Goal: Information Seeking & Learning: Learn about a topic

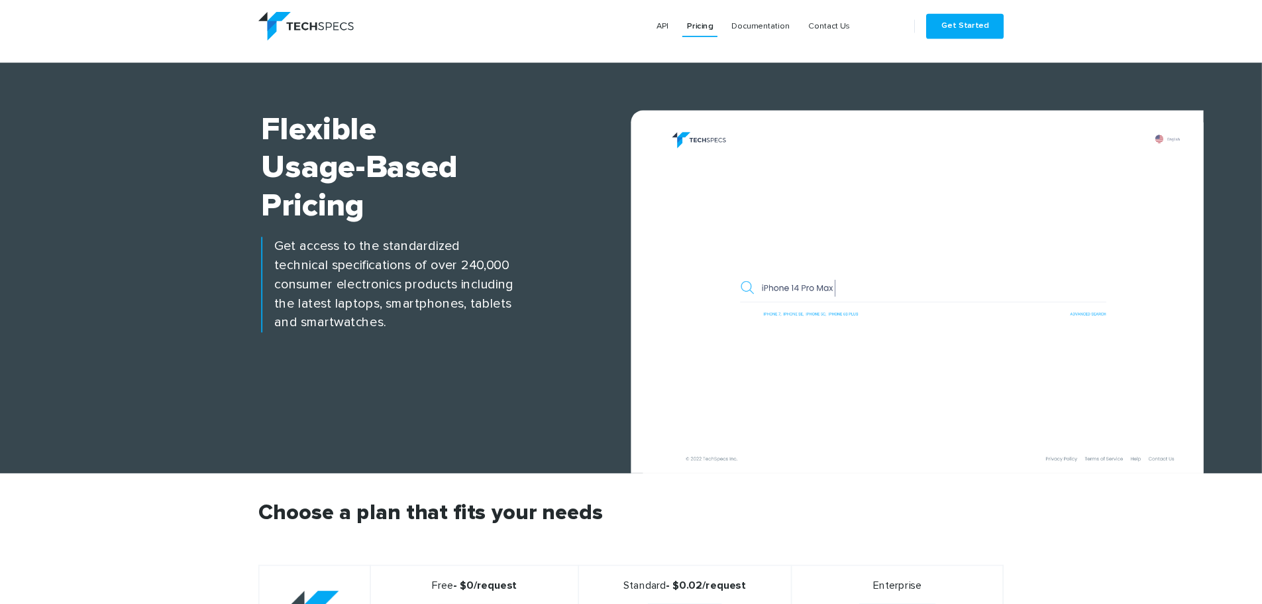
scroll to position [498, 0]
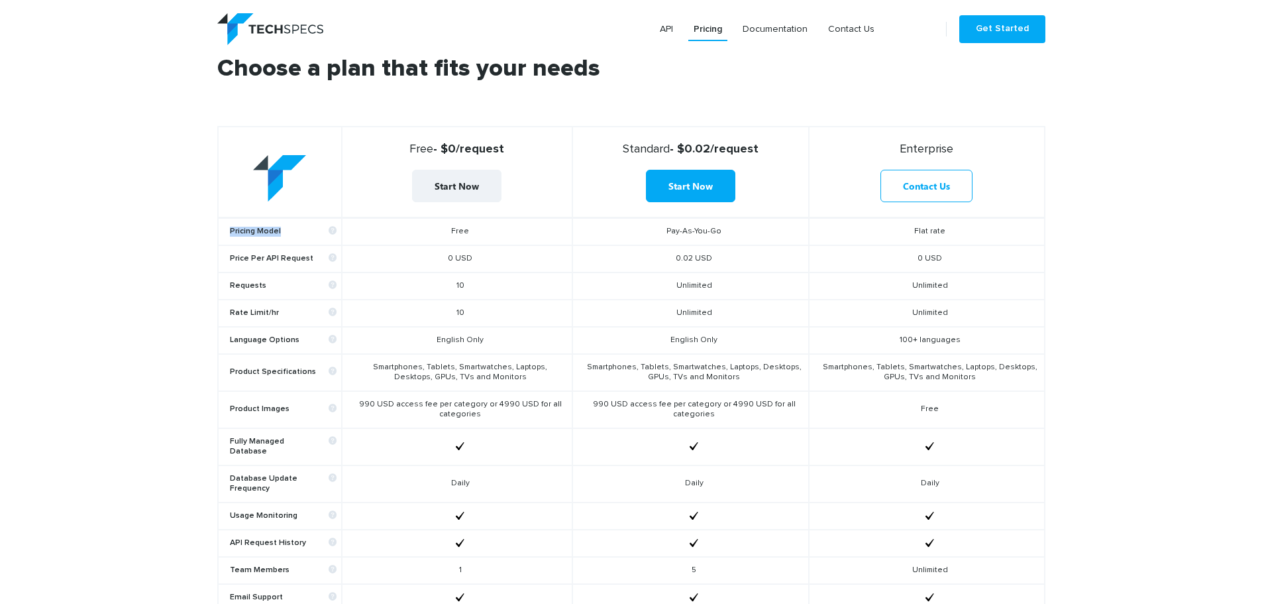
drag, startPoint x: 229, startPoint y: 227, endPoint x: 286, endPoint y: 231, distance: 57.1
click at [286, 231] on td "Pricing Model" at bounding box center [280, 231] width 124 height 28
click at [389, 233] on td "Free" at bounding box center [457, 231] width 231 height 28
drag, startPoint x: 410, startPoint y: 147, endPoint x: 537, endPoint y: 147, distance: 127.2
click at [537, 147] on strong "Free - $0/request" at bounding box center [457, 149] width 219 height 15
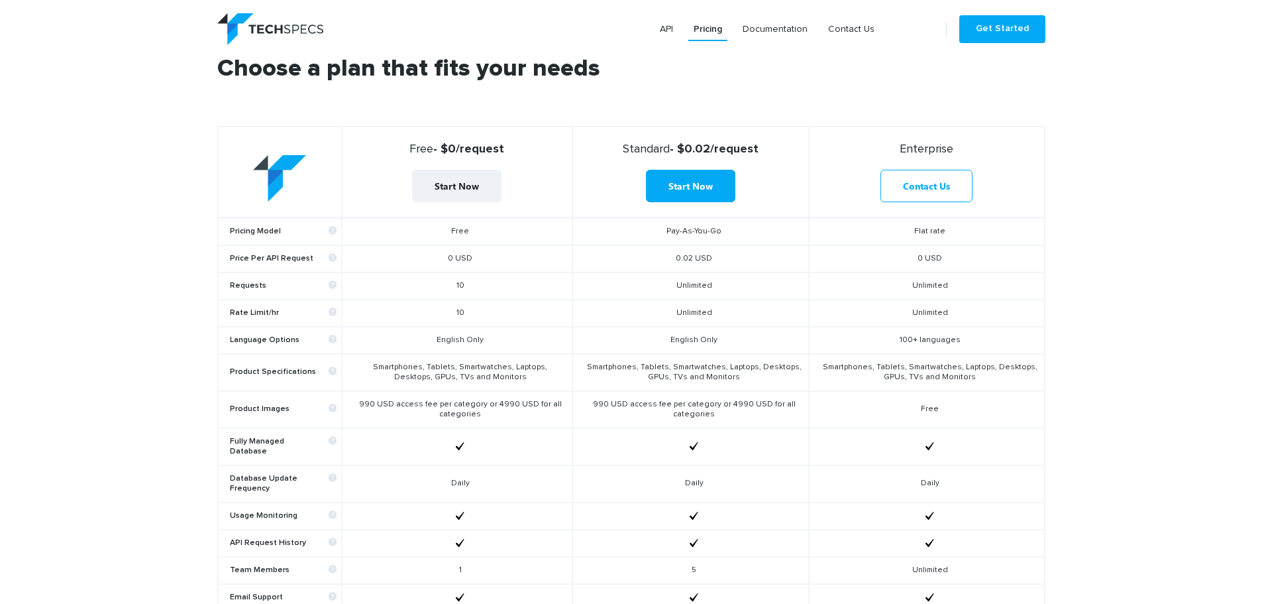
copy strong "Free - $0/request"
drag, startPoint x: 450, startPoint y: 225, endPoint x: 484, endPoint y: 227, distance: 34.5
click at [484, 227] on td "Free" at bounding box center [457, 231] width 231 height 28
copy td "Free"
drag, startPoint x: 445, startPoint y: 260, endPoint x: 510, endPoint y: 262, distance: 65.7
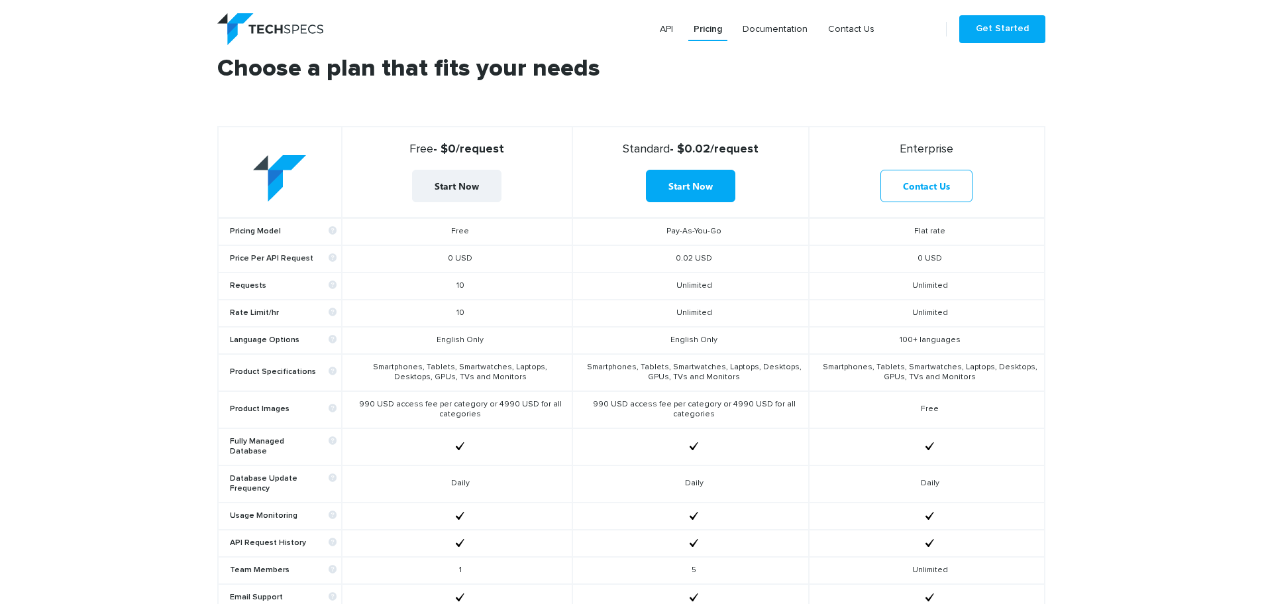
click at [510, 262] on td "0 USD" at bounding box center [457, 258] width 231 height 27
copy td "0 USD"
drag, startPoint x: 439, startPoint y: 339, endPoint x: 502, endPoint y: 336, distance: 63.0
click at [501, 336] on td "English Only" at bounding box center [457, 340] width 231 height 27
copy td "English Only"
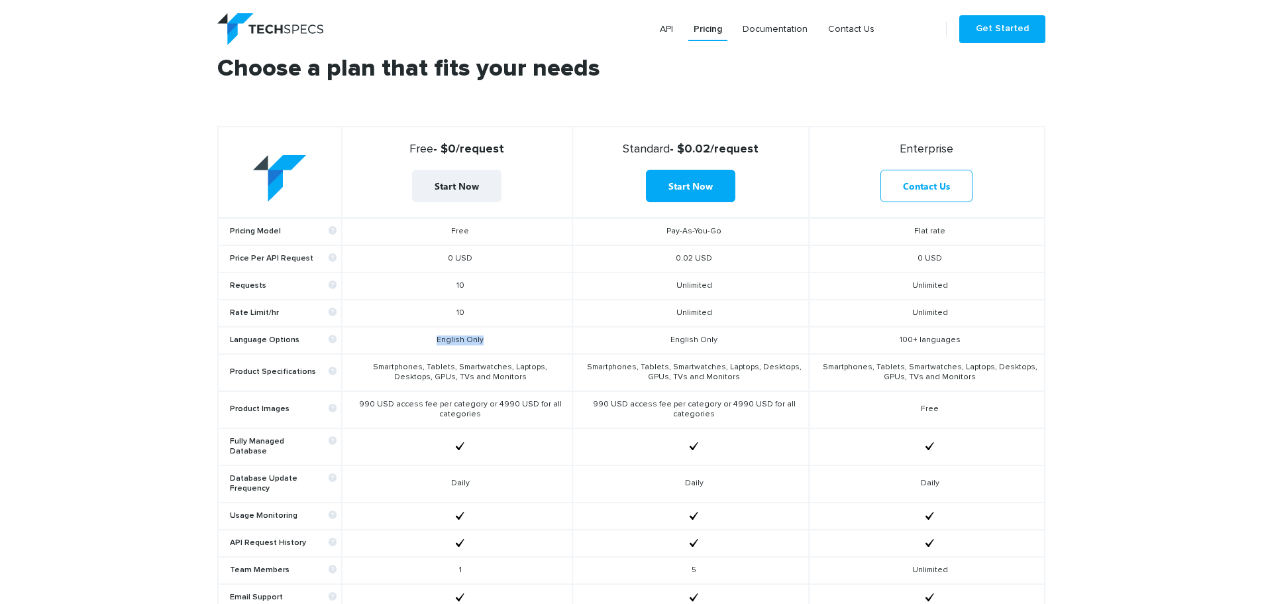
drag, startPoint x: 412, startPoint y: 366, endPoint x: 514, endPoint y: 378, distance: 103.3
click at [514, 378] on td "Smartphones, Tablets, Smartwatches, Laptops, Desktops, GPUs, TVs and Monitors" at bounding box center [457, 372] width 231 height 37
copy td "Smartphones, Tablets, Smartwatches, Laptops, Desktops, GPUs, TVs and Monitors"
drag, startPoint x: 362, startPoint y: 398, endPoint x: 512, endPoint y: 415, distance: 151.4
click at [512, 415] on td "990 USD access fee per category or 4990 USD for all categories" at bounding box center [457, 409] width 231 height 37
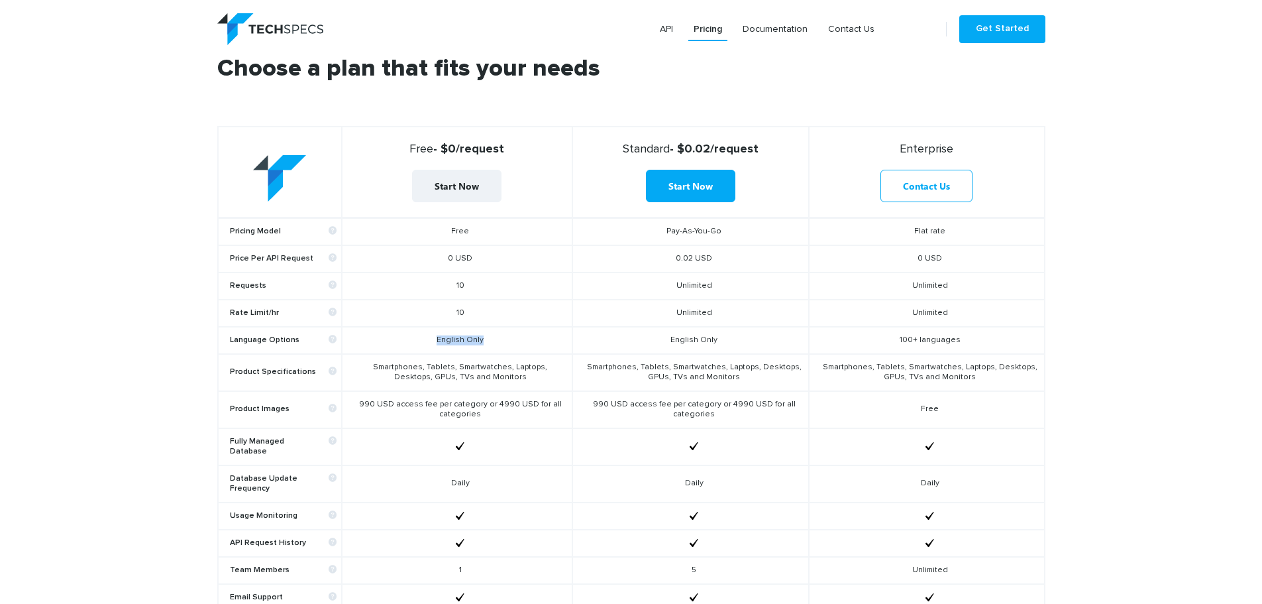
copy td "990 USD access fee per category or 4990 USD for all categories"
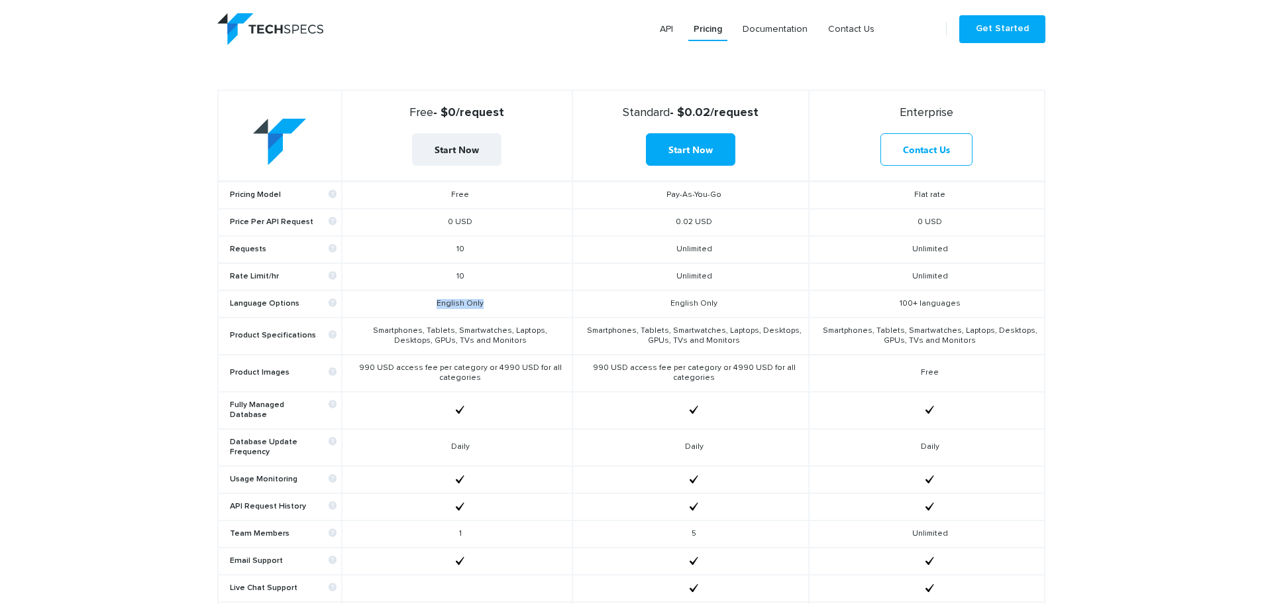
scroll to position [630, 0]
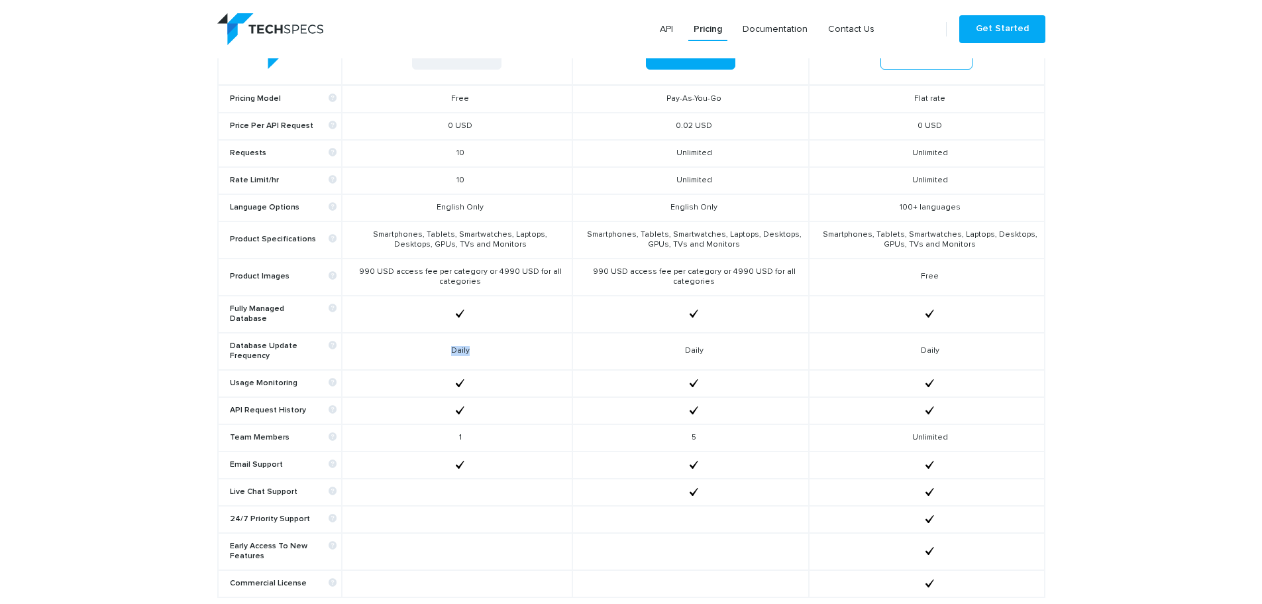
drag, startPoint x: 445, startPoint y: 338, endPoint x: 476, endPoint y: 339, distance: 31.2
click at [476, 339] on td "Daily" at bounding box center [457, 351] width 231 height 37
copy td "Daily"
